Goal: Information Seeking & Learning: Learn about a topic

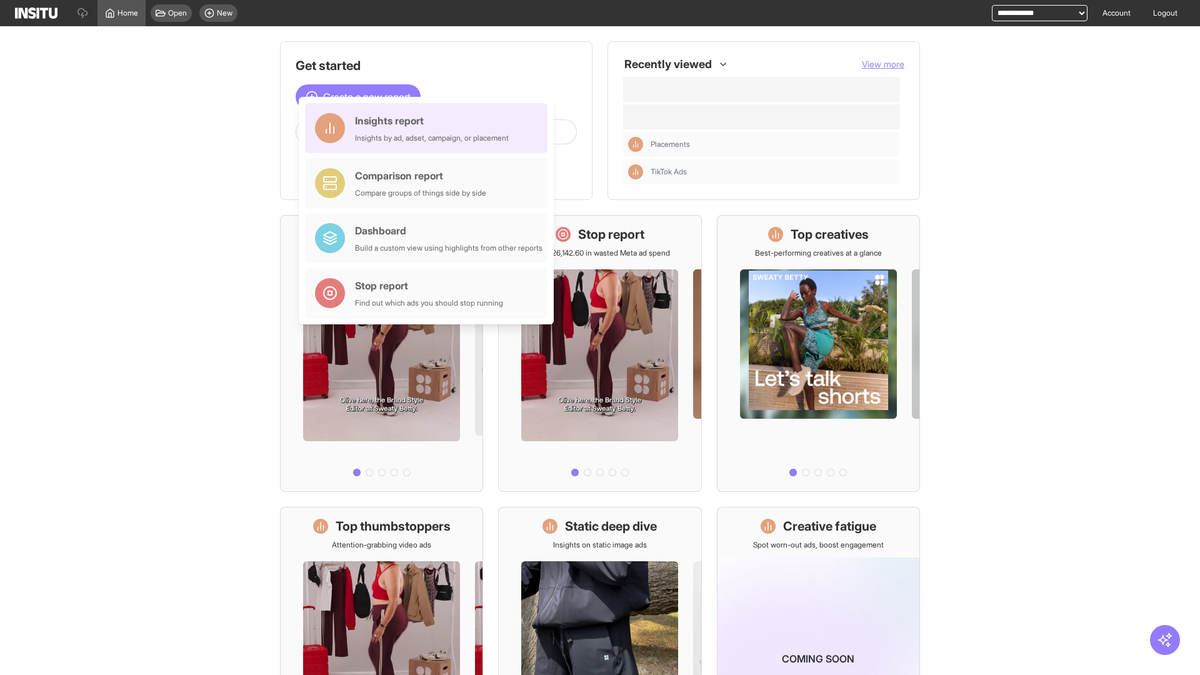
click at [429, 128] on div "Insights report Insights by ad, adset, campaign, or placement" at bounding box center [432, 128] width 154 height 30
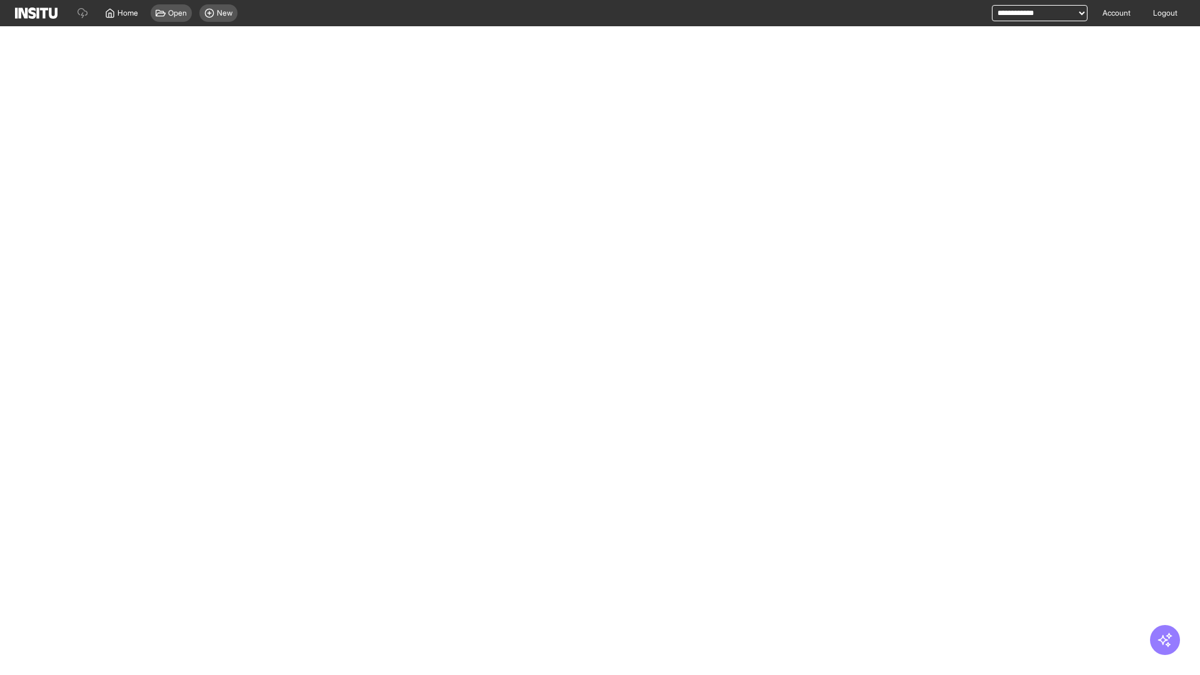
select select "**"
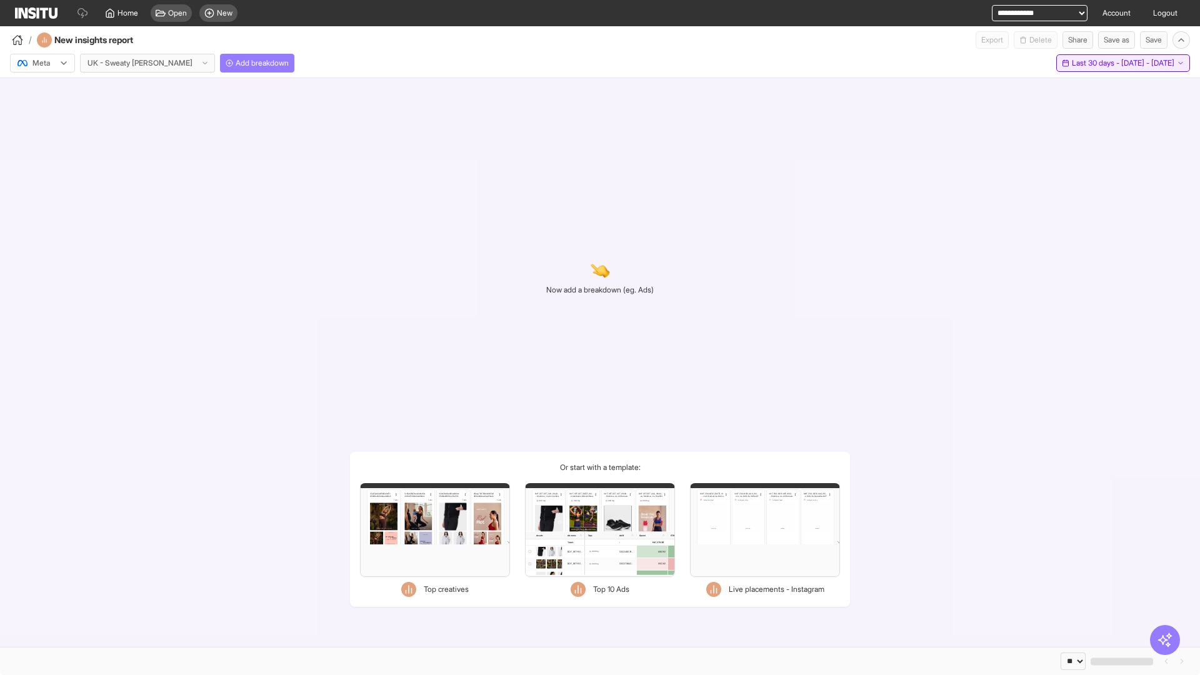
click at [1095, 63] on span "Last 30 days - [DATE] - [DATE]" at bounding box center [1123, 63] width 102 height 10
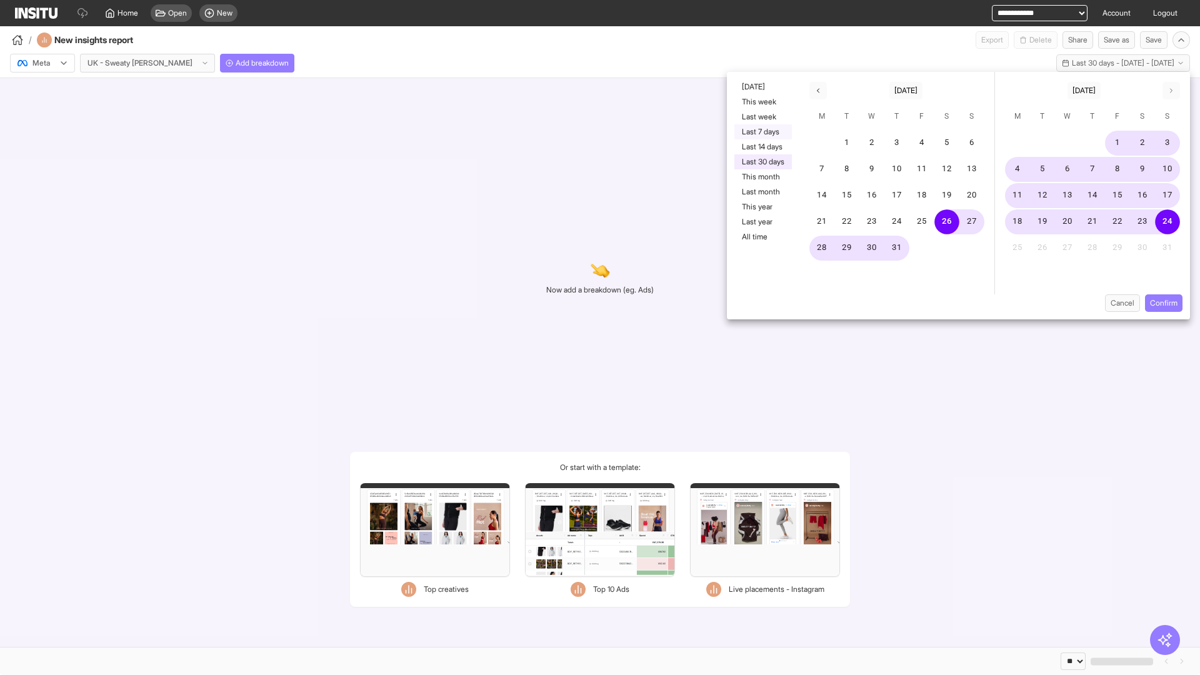
click at [762, 132] on button "Last 7 days" at bounding box center [762, 131] width 57 height 15
